Goal: Check status

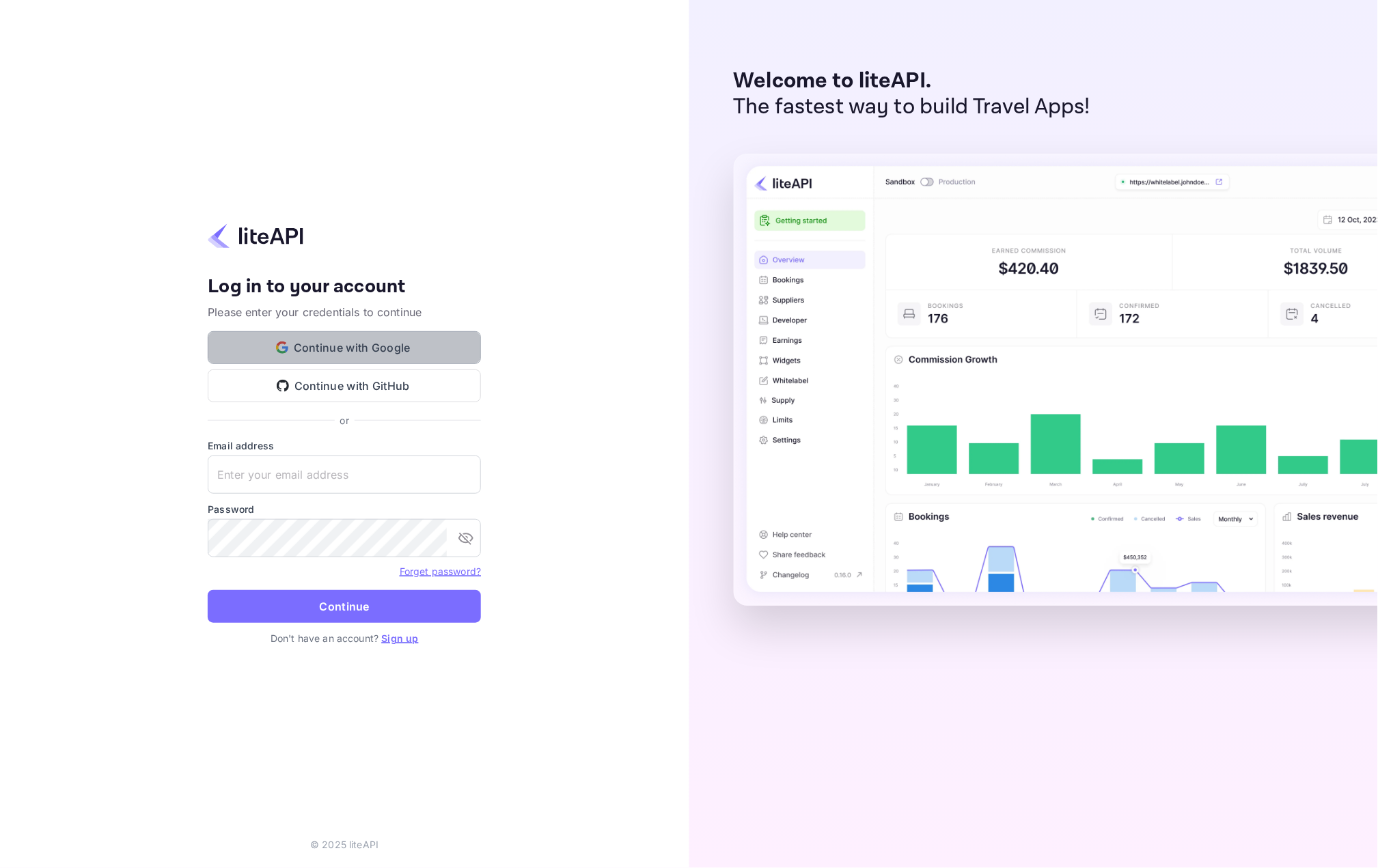
click at [354, 347] on button "Continue with Google" at bounding box center [344, 348] width 274 height 33
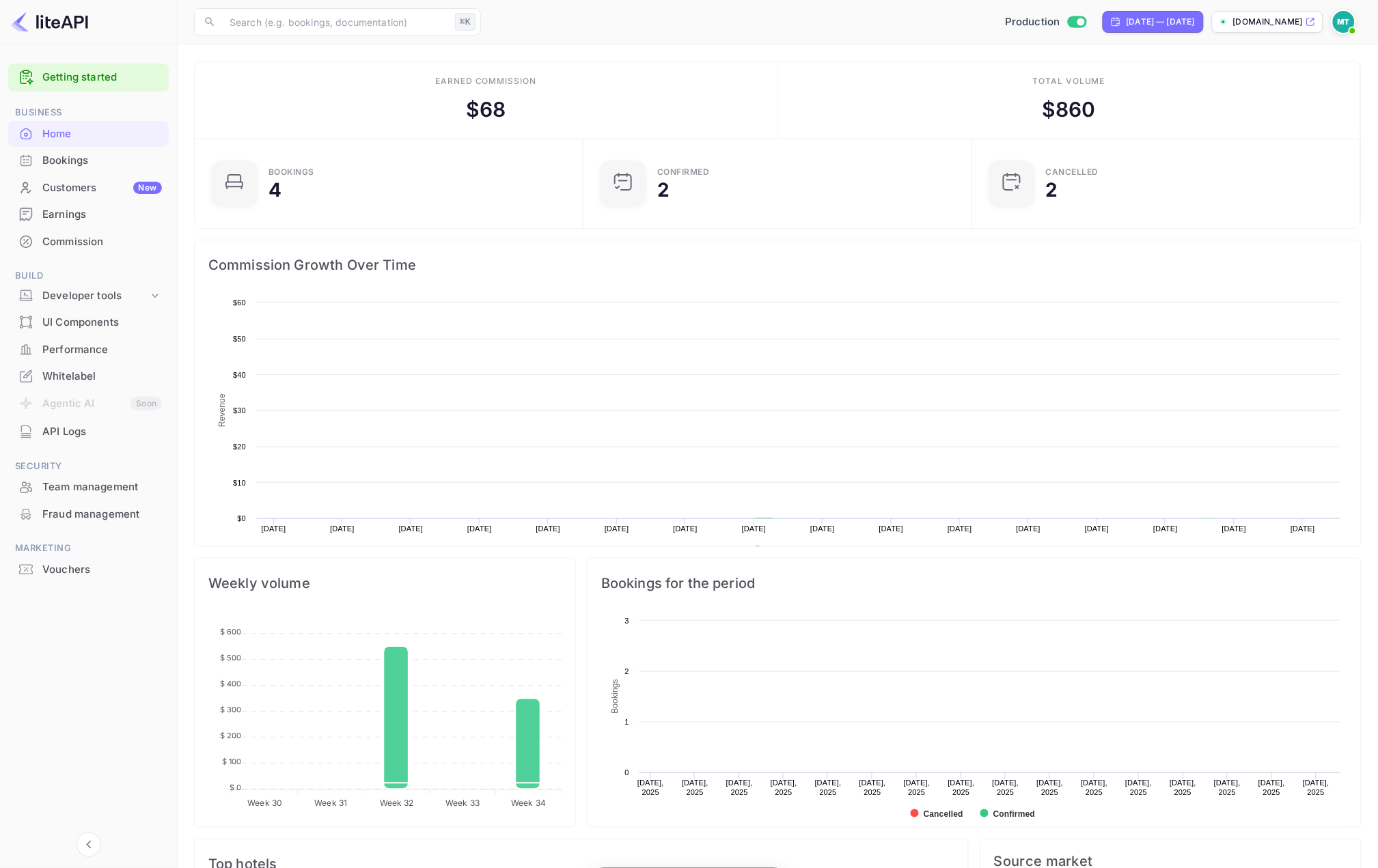
scroll to position [222, 380]
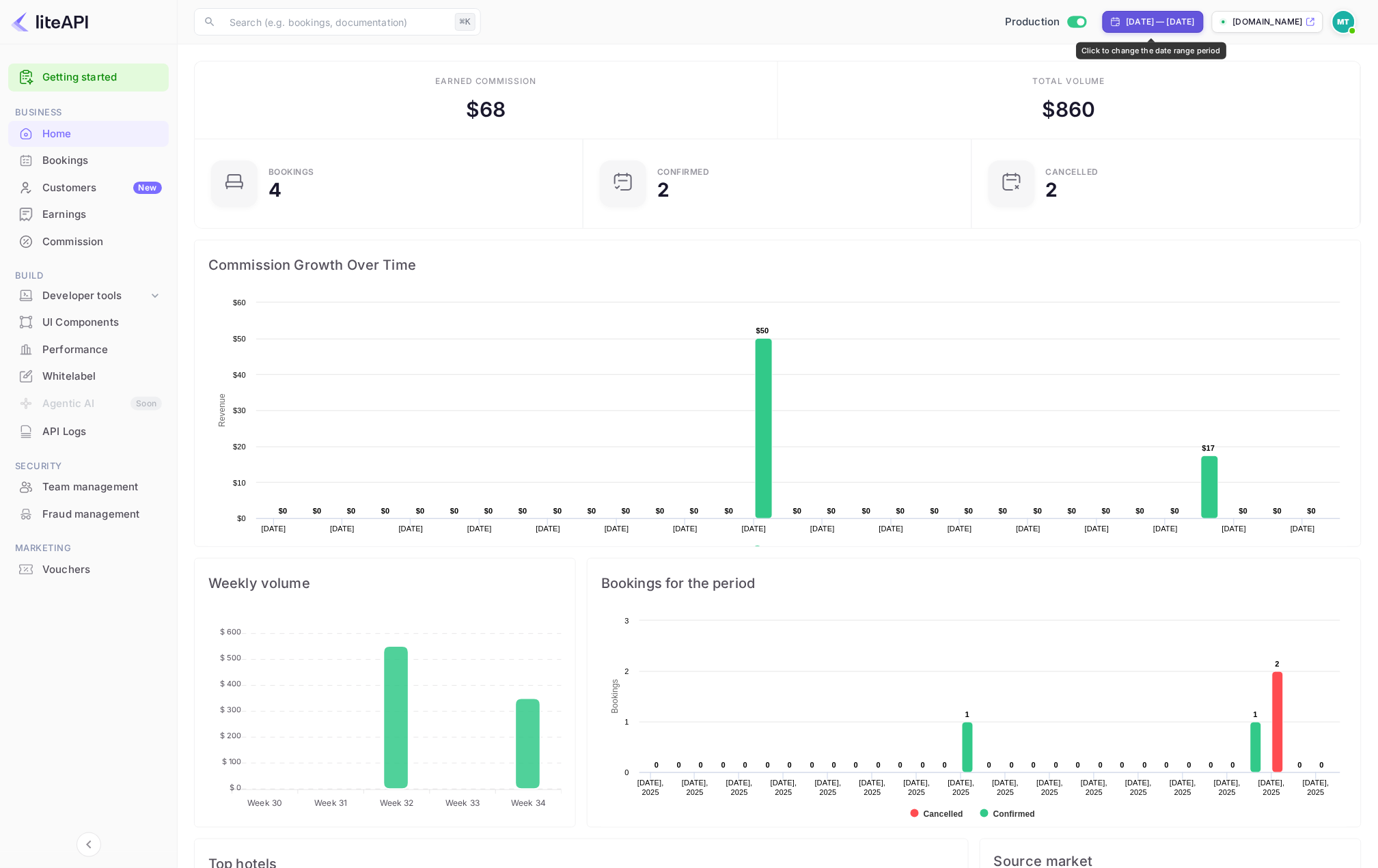
click at [1170, 12] on div "[DATE] — [DATE]" at bounding box center [1153, 22] width 102 height 22
select select "6"
select select "2025"
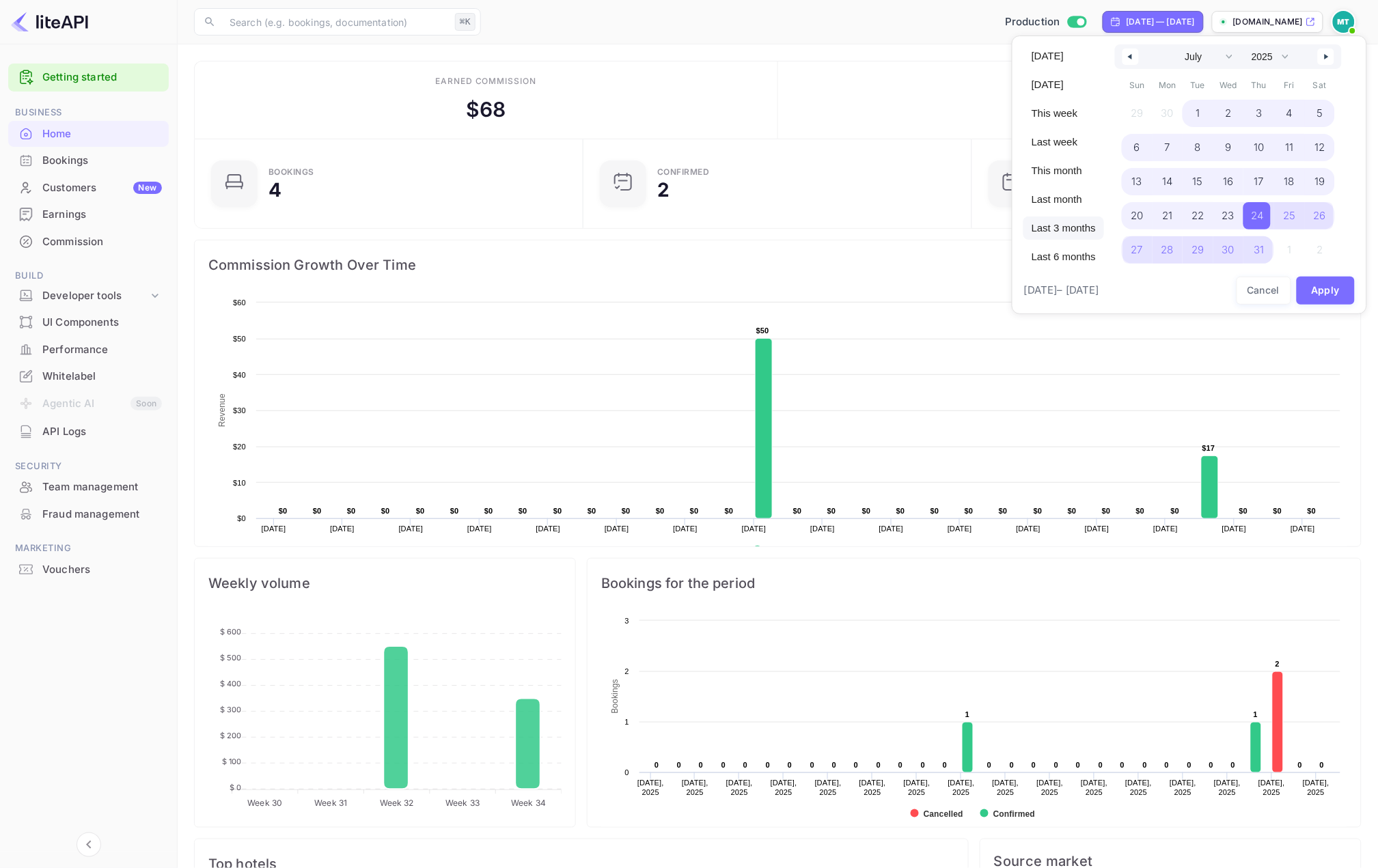
click at [1055, 222] on span "Last 3 months" at bounding box center [1064, 228] width 81 height 23
select select "4"
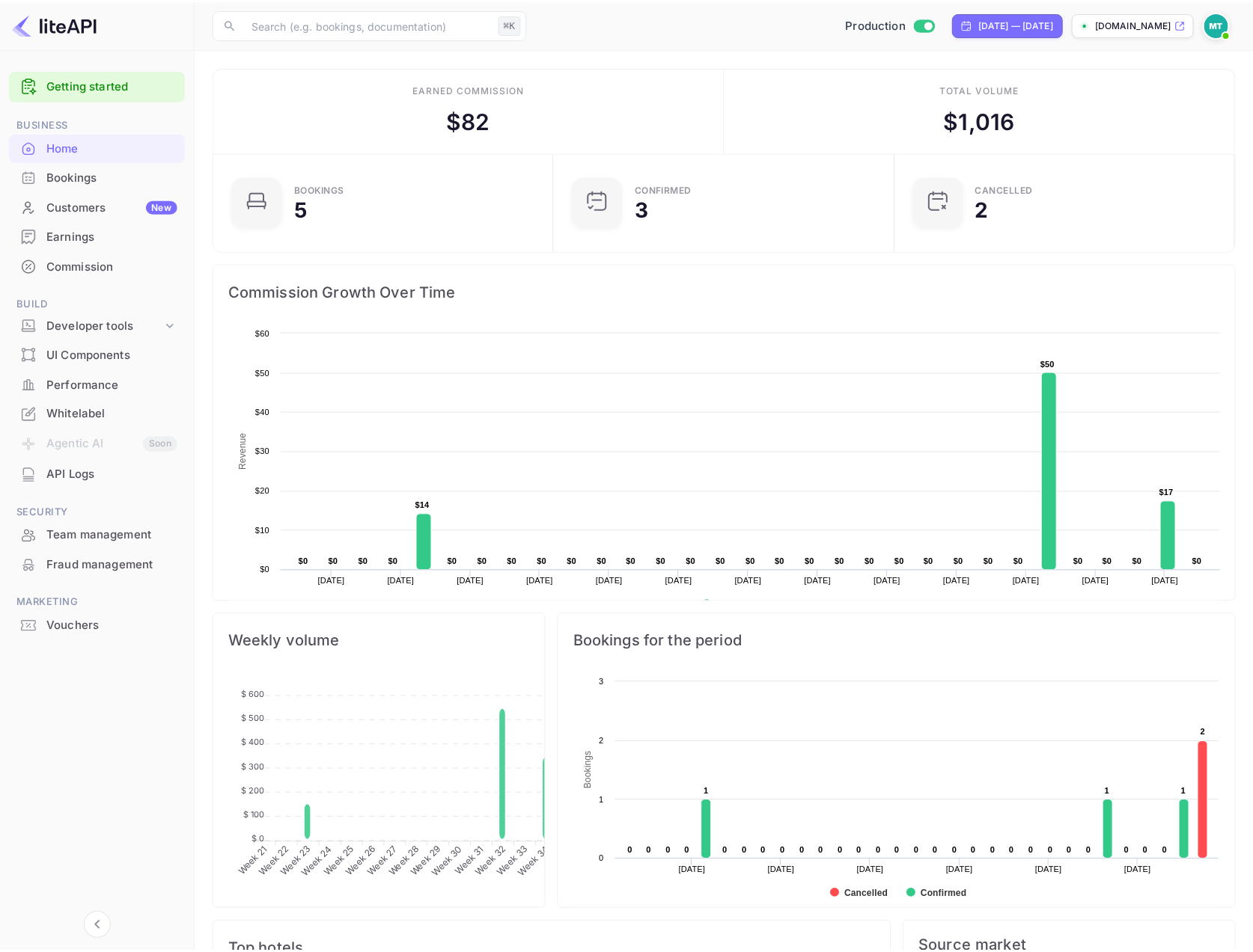
scroll to position [1, 1]
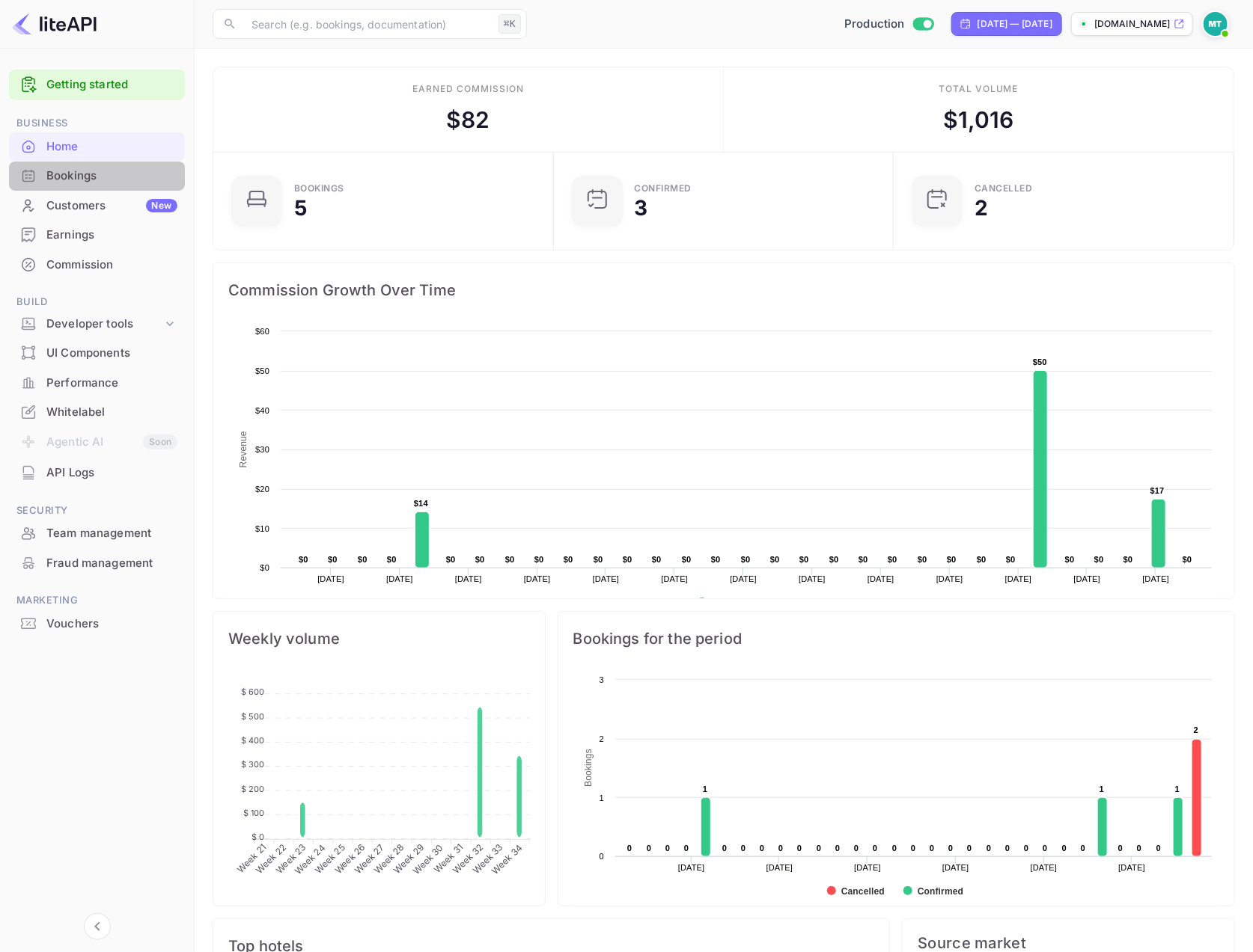
click at [90, 180] on div "Bookings" at bounding box center [111, 176] width 131 height 17
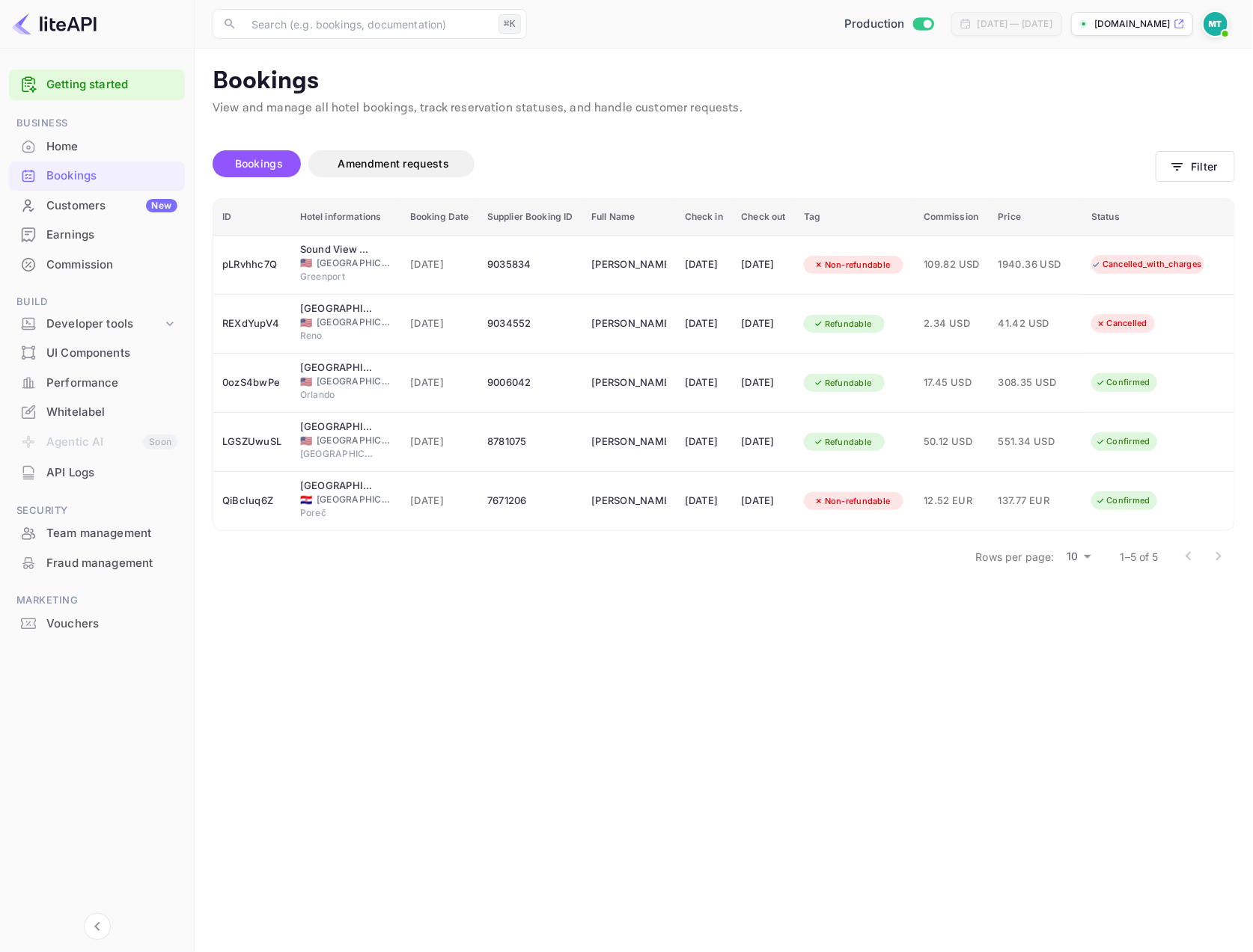
click at [982, 214] on th "Commission" at bounding box center [952, 217] width 74 height 37
